Goal: Information Seeking & Learning: Learn about a topic

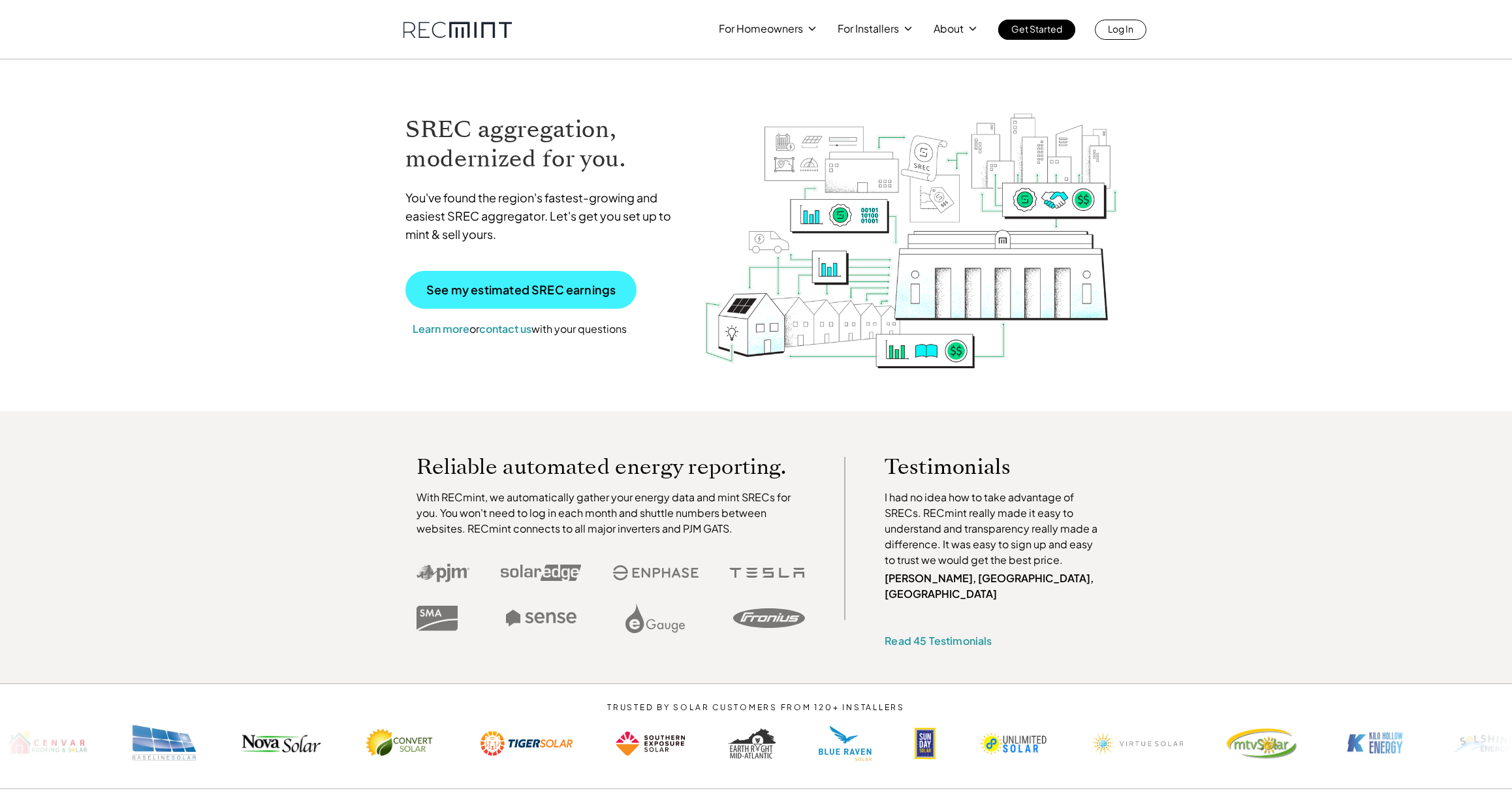
click at [620, 278] on link "See my estimated SREC earnings" at bounding box center [520, 289] width 231 height 38
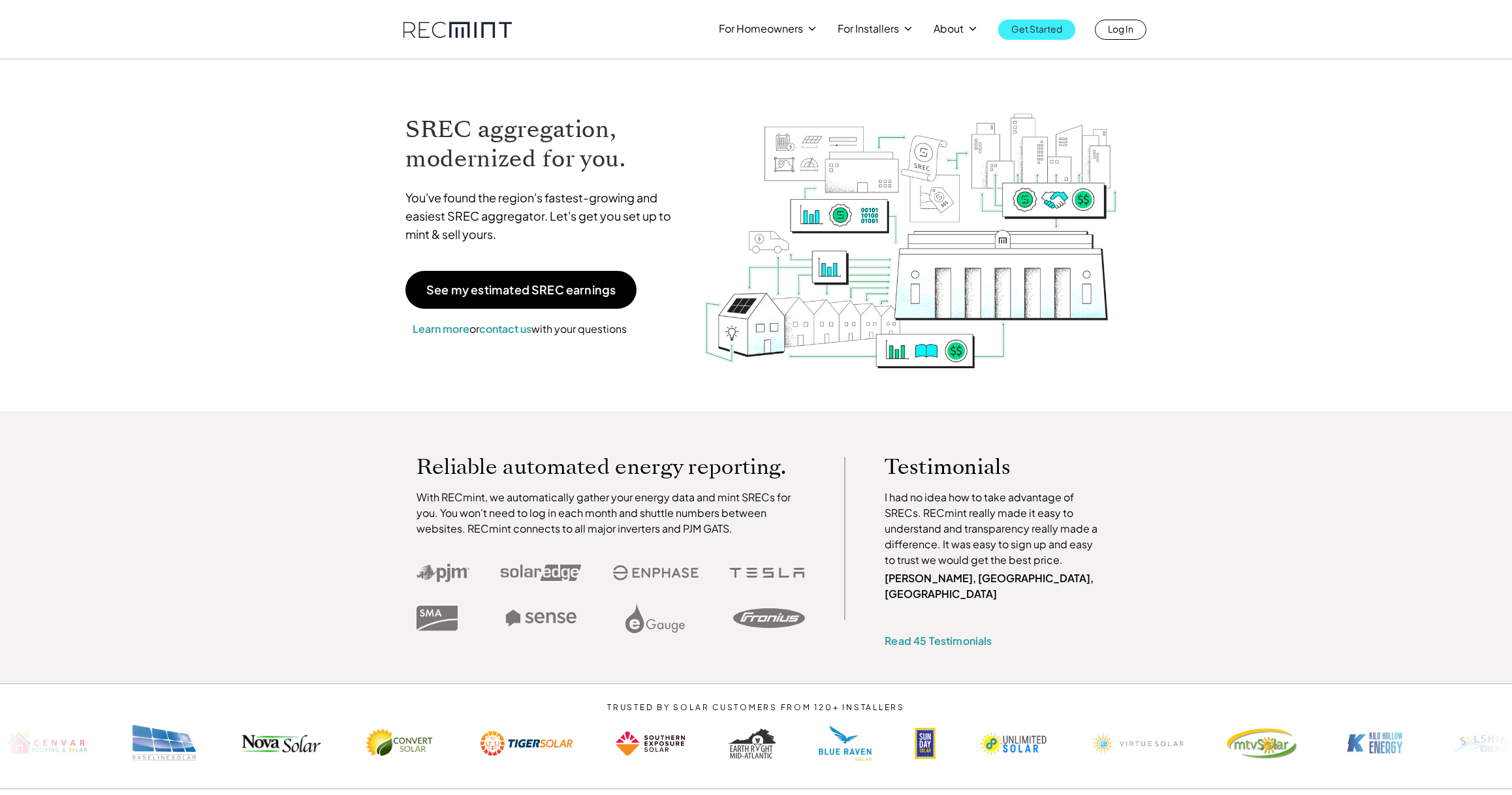
click at [1044, 27] on p "Get Started" at bounding box center [1036, 29] width 51 height 18
